Goal: Find specific page/section: Find specific page/section

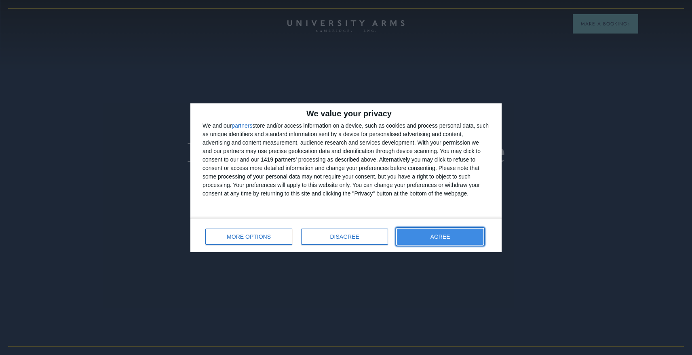
click at [445, 244] on button "AGREE" at bounding box center [440, 237] width 86 height 16
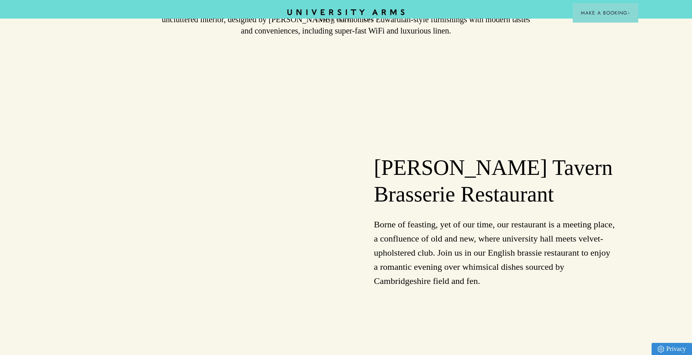
scroll to position [778, 0]
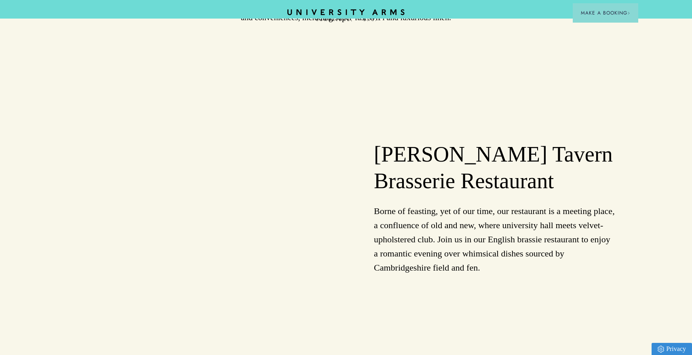
click at [450, 221] on p "Borne of feasting, yet of our time, our restaurant is a meeting place, a conflu…" at bounding box center [495, 239] width 242 height 71
click at [250, 194] on div at bounding box center [184, 208] width 323 height 202
click at [408, 146] on h2 "[PERSON_NAME] Tavern Brasserie Restaurant" at bounding box center [495, 167] width 242 height 53
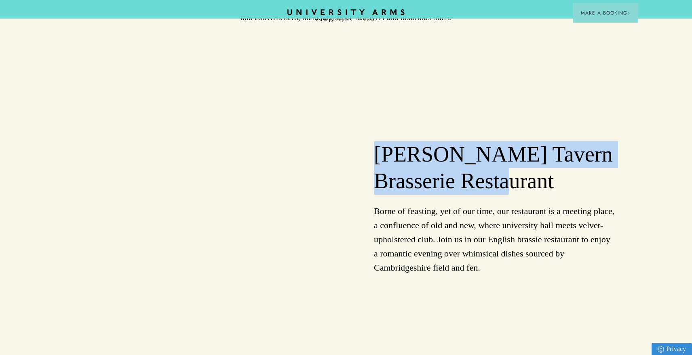
drag, startPoint x: 476, startPoint y: 186, endPoint x: 368, endPoint y: 160, distance: 110.6
click at [368, 160] on div "[PERSON_NAME] Tavern Brasserie Restaurant Borne of feasting, yet of our time, o…" at bounding box center [507, 208] width 323 height 202
copy h2 "[PERSON_NAME] Tavern Brasserie Restaurant"
